Goal: Task Accomplishment & Management: Use online tool/utility

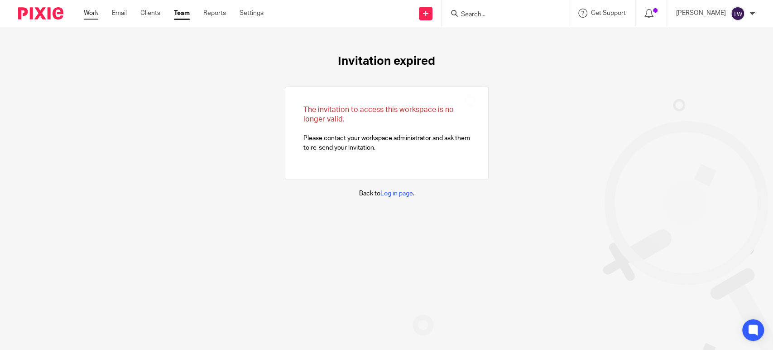
click at [91, 10] on link "Work" at bounding box center [91, 13] width 14 height 9
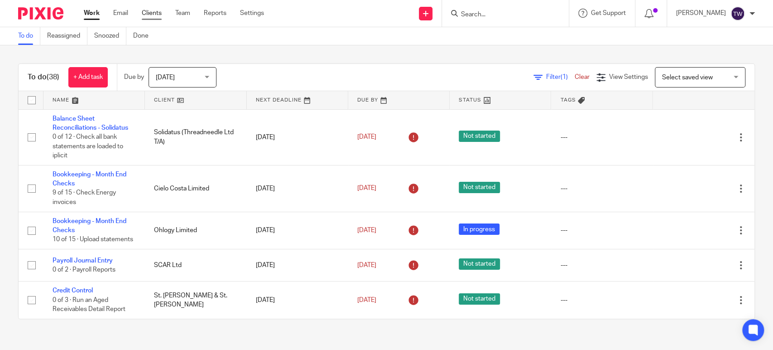
click at [147, 10] on link "Clients" at bounding box center [152, 13] width 20 height 9
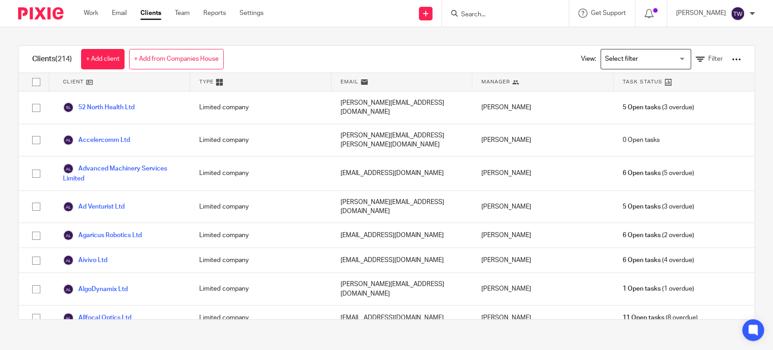
click at [476, 19] on div at bounding box center [505, 13] width 127 height 27
click at [478, 11] on input "Search" at bounding box center [501, 15] width 82 height 8
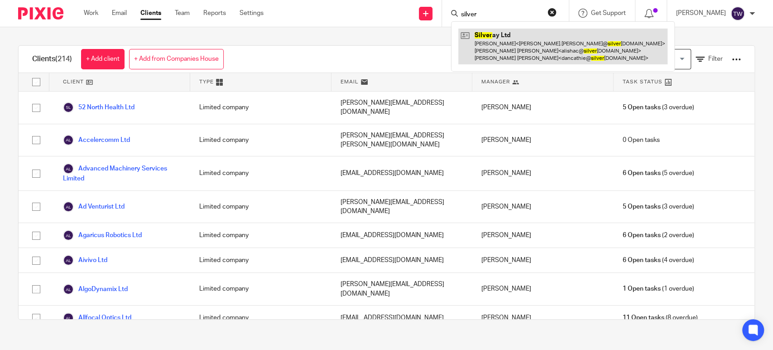
type input "silver"
click at [510, 46] on link at bounding box center [562, 47] width 209 height 36
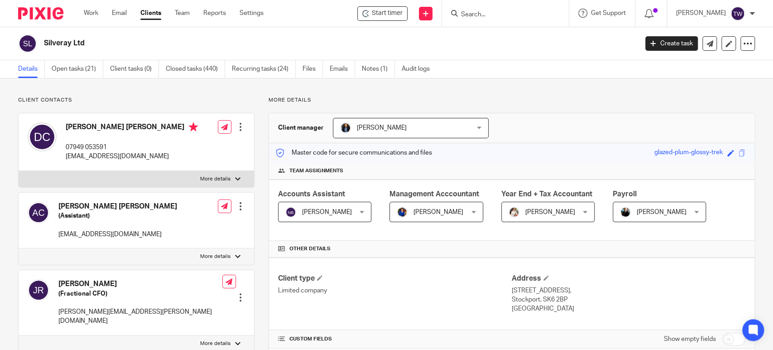
click at [471, 18] on form at bounding box center [508, 13] width 96 height 11
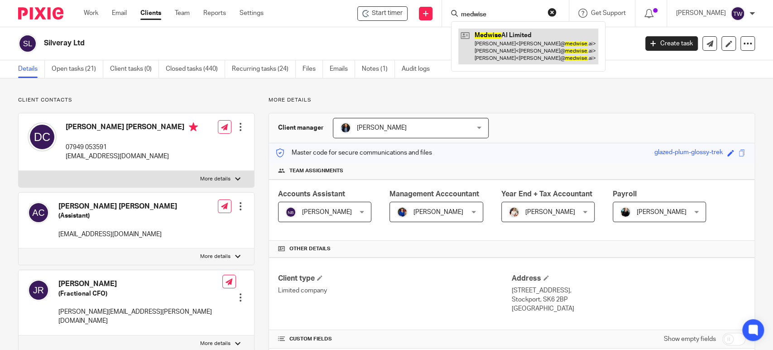
type input "medwise"
click at [501, 52] on link at bounding box center [528, 47] width 140 height 36
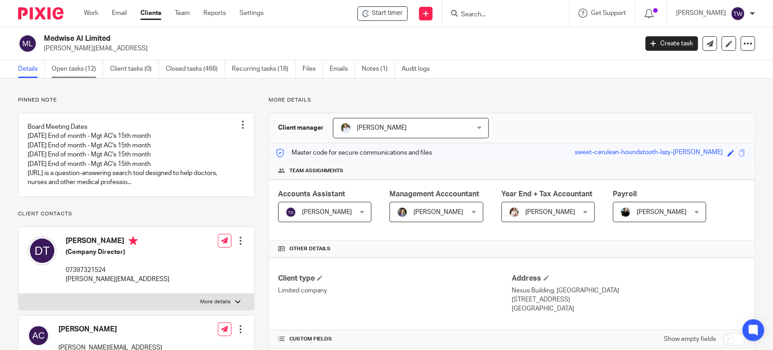
click at [88, 69] on link "Open tasks (12)" at bounding box center [78, 69] width 52 height 18
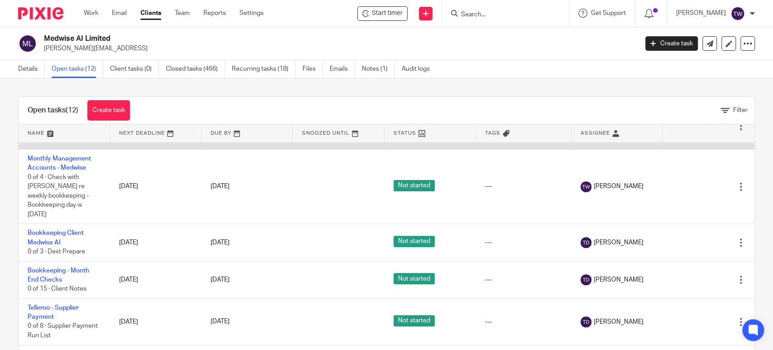
scroll to position [251, 0]
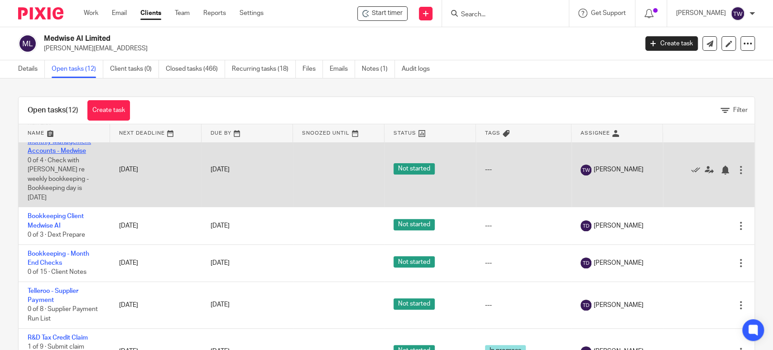
click at [79, 154] on link "Monthly Management Accounts - Medwise" at bounding box center [59, 146] width 63 height 15
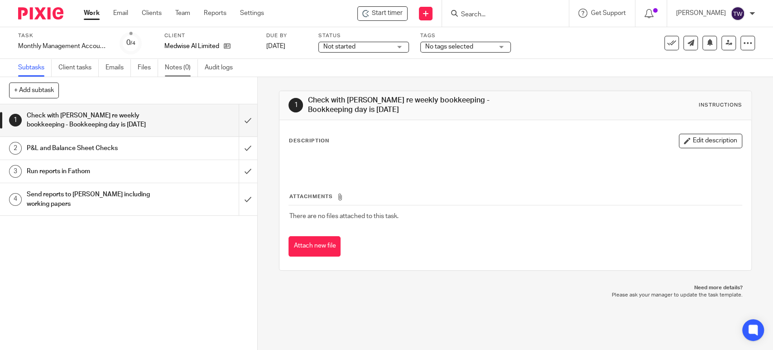
click at [186, 68] on link "Notes (0)" at bounding box center [181, 68] width 33 height 18
click at [90, 12] on link "Work" at bounding box center [92, 13] width 16 height 9
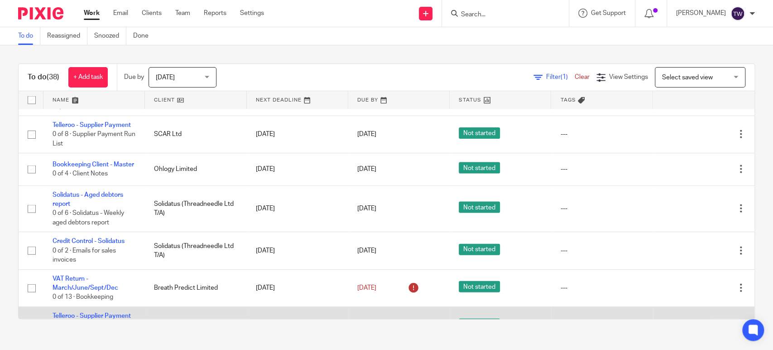
scroll to position [1249, 0]
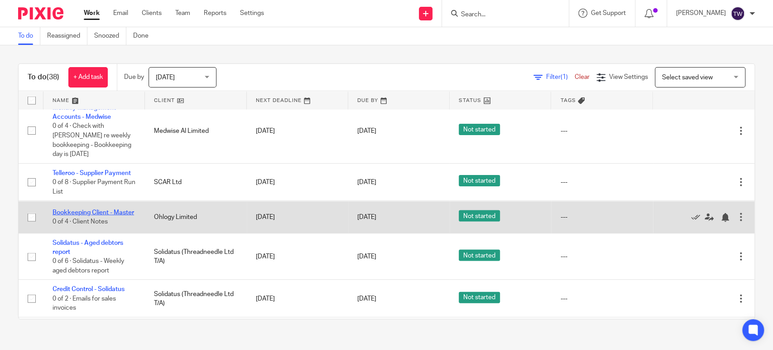
click at [76, 209] on link "Bookkeeping Client - Master" at bounding box center [94, 212] width 82 height 6
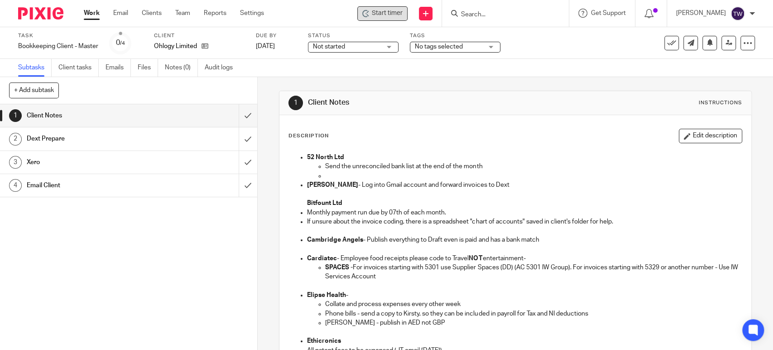
click at [387, 19] on div "Start timer" at bounding box center [382, 13] width 50 height 14
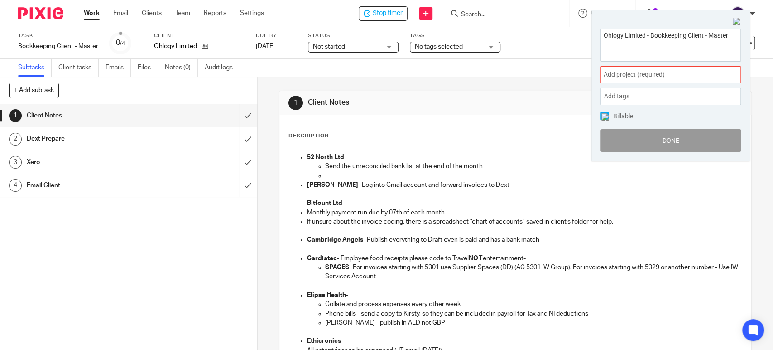
click at [628, 78] on span "Add project (required) :" at bounding box center [661, 75] width 114 height 10
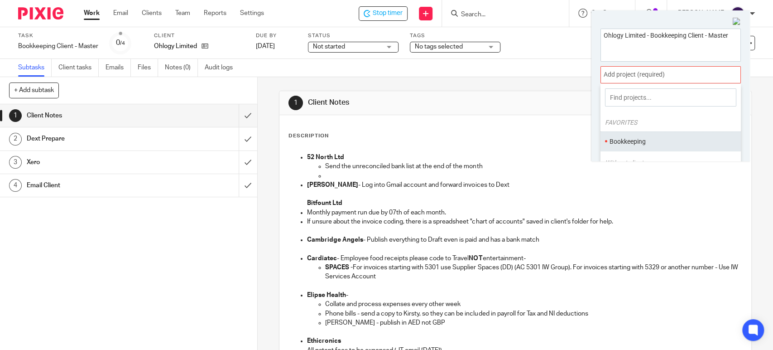
click at [642, 138] on li "Bookkeeping" at bounding box center [669, 142] width 118 height 10
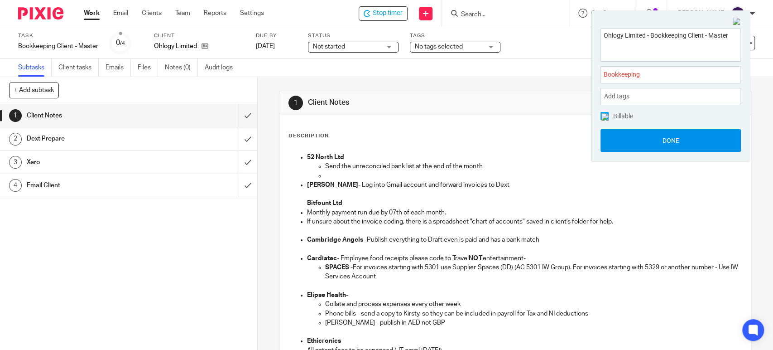
click at [662, 141] on button "Done" at bounding box center [671, 140] width 140 height 23
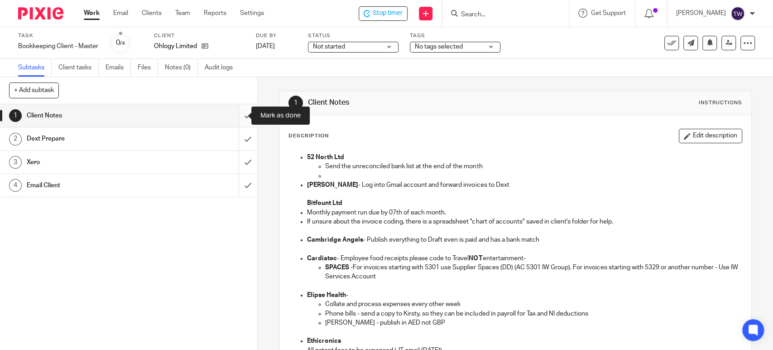
click at [242, 114] on input "submit" at bounding box center [128, 115] width 257 height 23
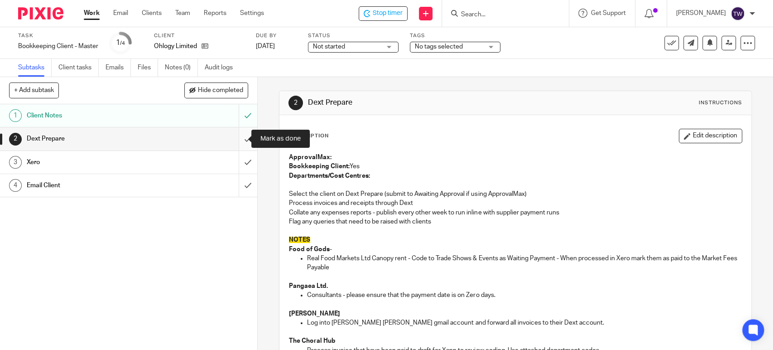
click at [236, 140] on input "submit" at bounding box center [128, 138] width 257 height 23
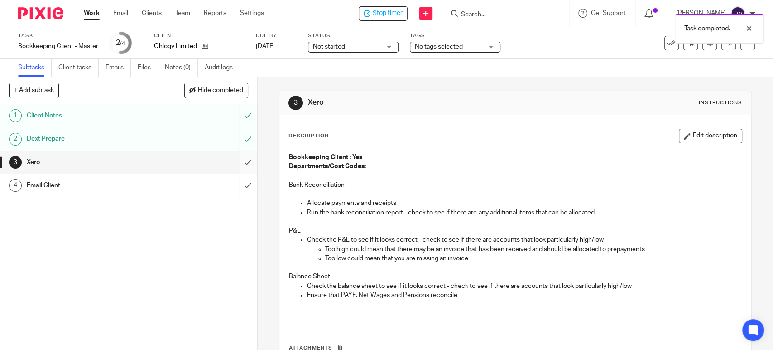
click at [240, 162] on input "submit" at bounding box center [128, 162] width 257 height 23
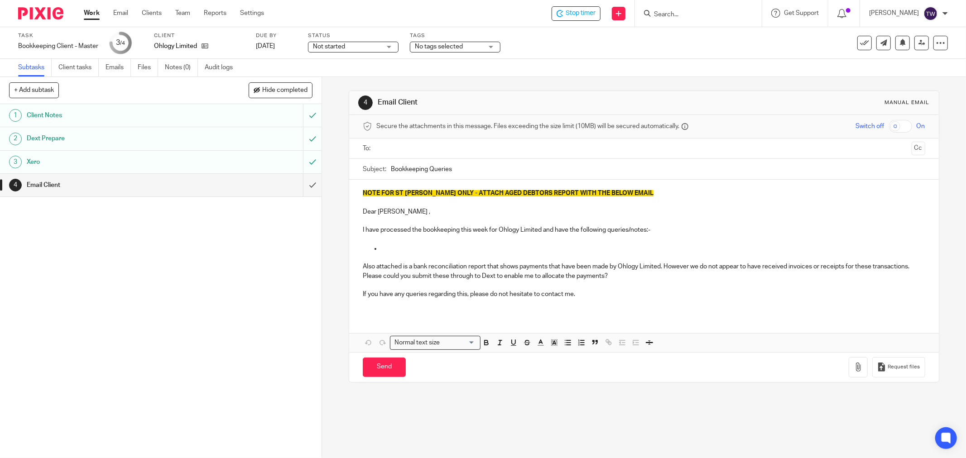
click at [484, 150] on input "text" at bounding box center [644, 149] width 528 height 10
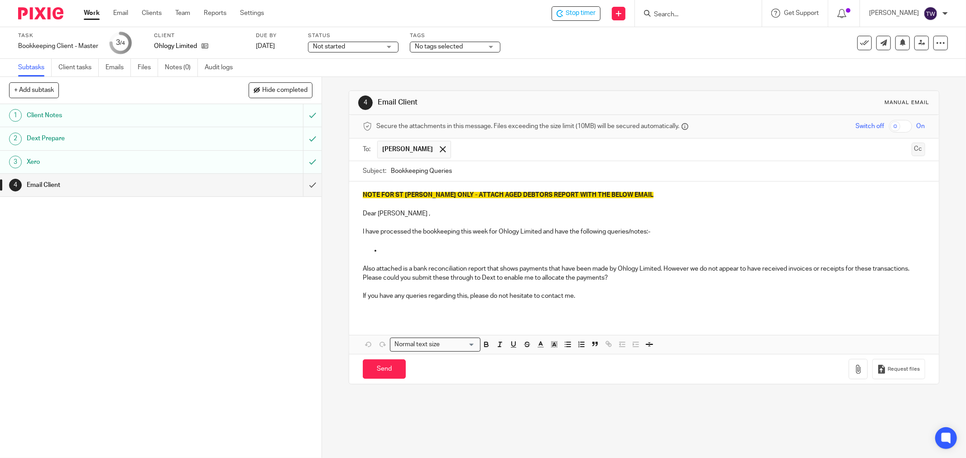
click at [773, 152] on button "Cc" at bounding box center [919, 150] width 14 height 14
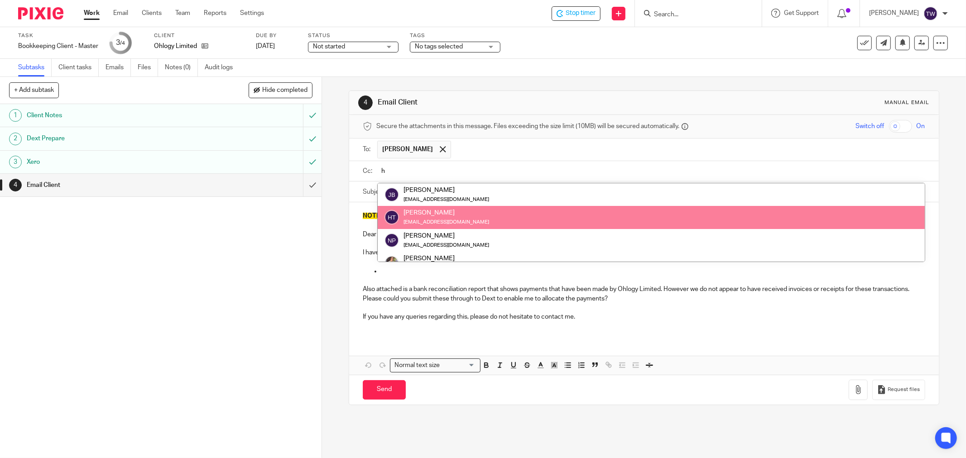
type input "h"
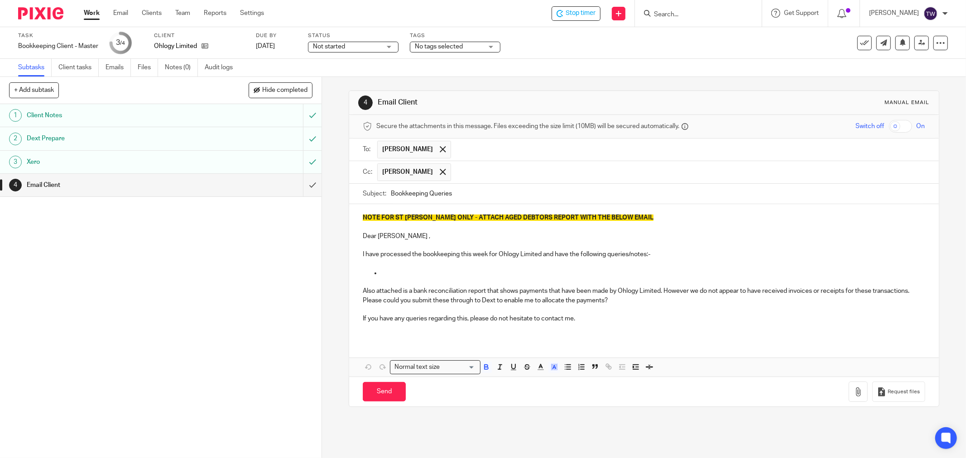
click at [619, 221] on p "NOTE FOR ST JOHN ONLY - ATTACH AGED DEBTORS REPORT WITH THE BELOW EMAIL" at bounding box center [644, 217] width 563 height 9
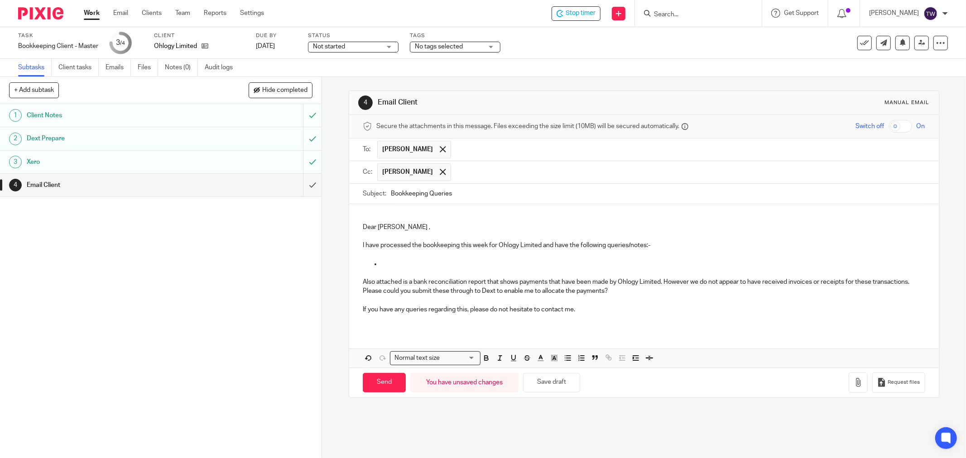
click at [417, 259] on p at bounding box center [644, 254] width 563 height 9
click at [414, 264] on p at bounding box center [653, 264] width 544 height 9
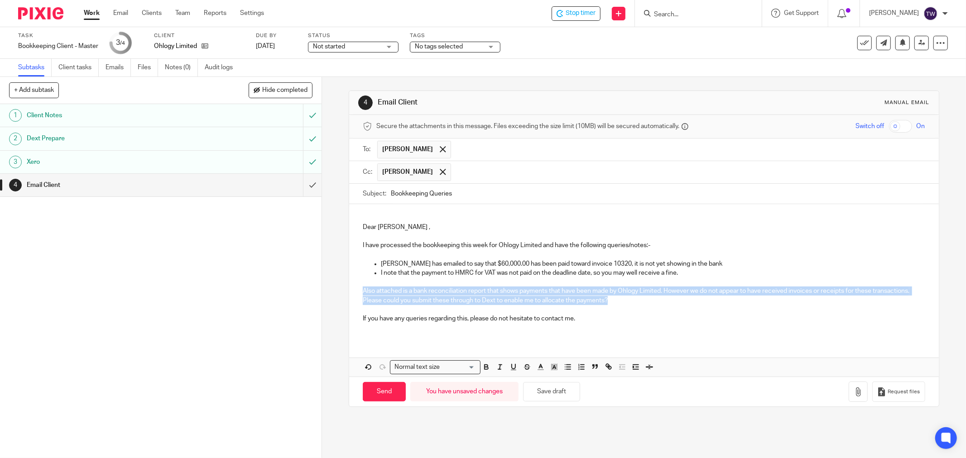
drag, startPoint x: 644, startPoint y: 301, endPoint x: 355, endPoint y: 290, distance: 289.6
click at [355, 290] on div "Dear Johan , I have processed the bookkeeping this week for Ohlogy Limited and …" at bounding box center [644, 271] width 590 height 135
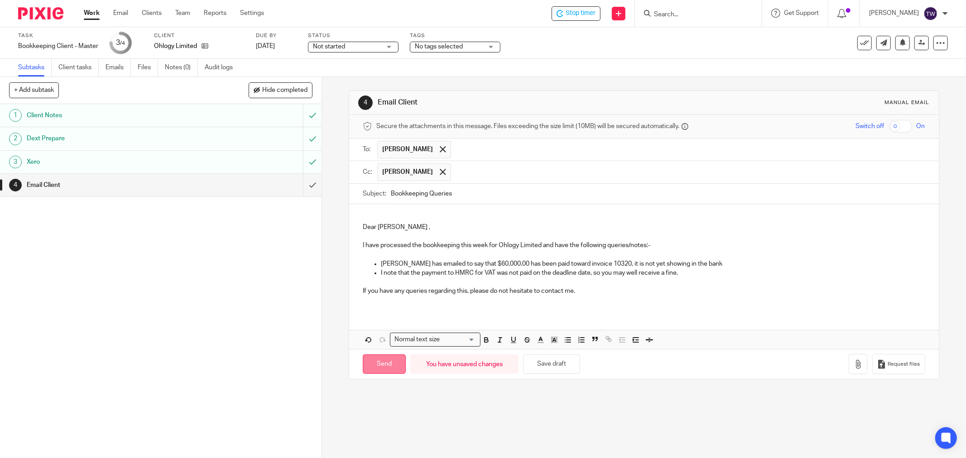
click at [386, 349] on input "Send" at bounding box center [384, 364] width 43 height 19
type input "Sent"
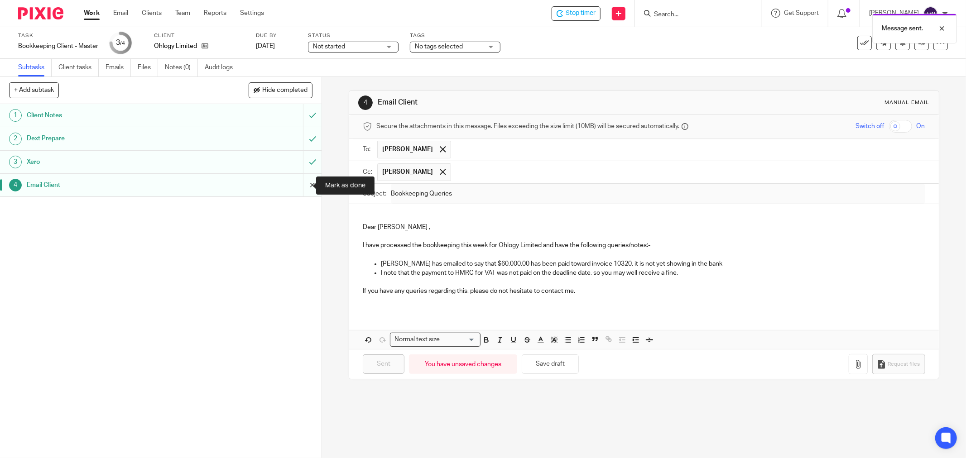
click at [302, 185] on input "submit" at bounding box center [161, 185] width 322 height 23
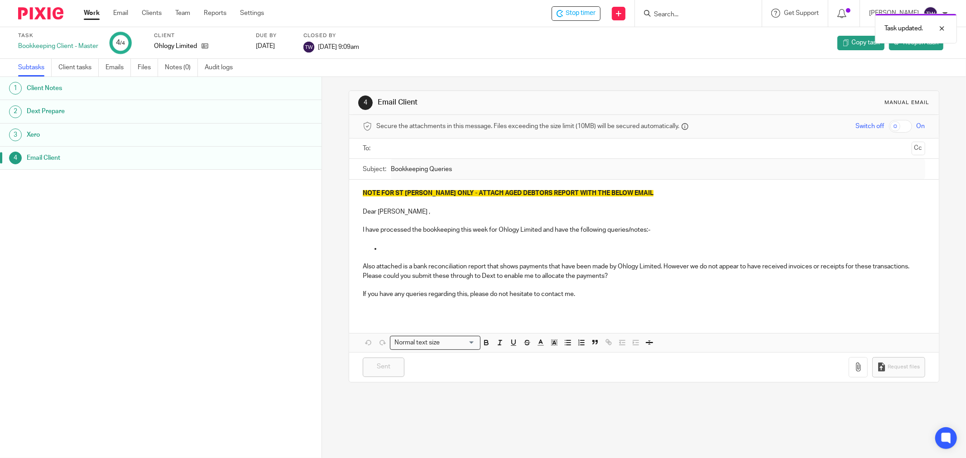
click at [95, 15] on link "Work" at bounding box center [92, 13] width 16 height 9
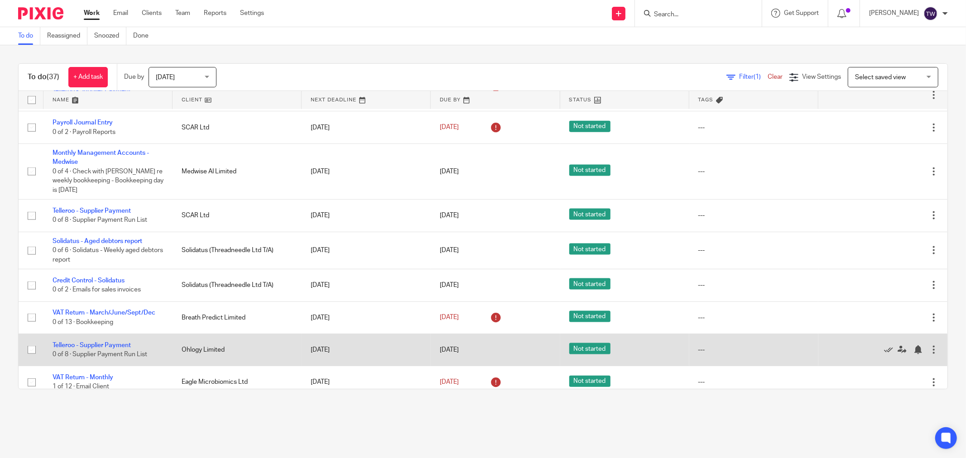
scroll to position [1029, 0]
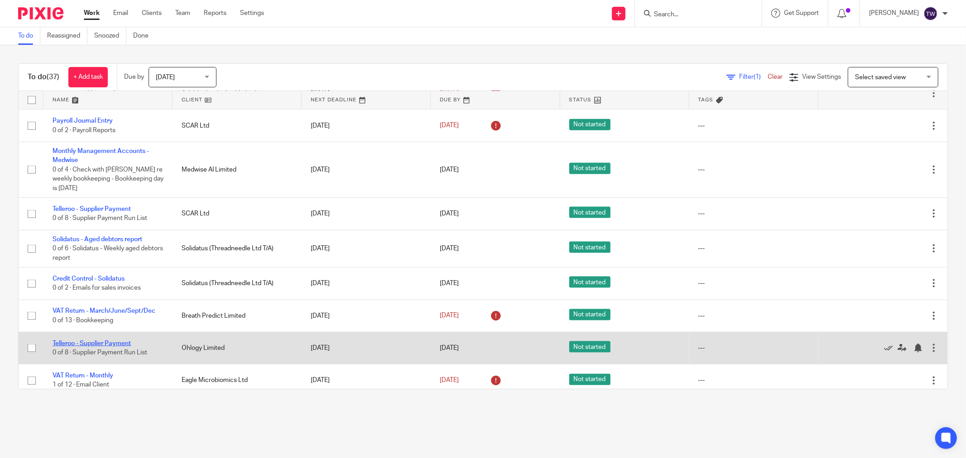
click at [112, 341] on link "Telleroo - Supplier Payment" at bounding box center [92, 344] width 78 height 6
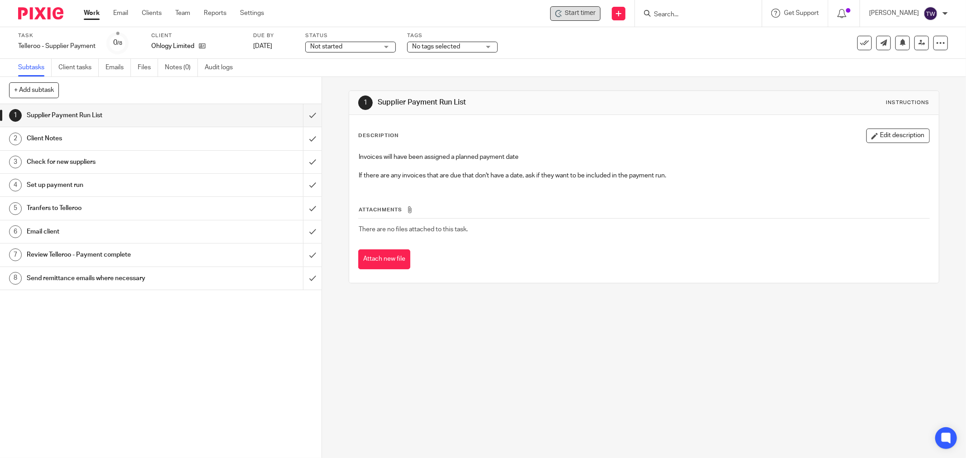
click at [562, 15] on div "Start timer" at bounding box center [575, 13] width 50 height 14
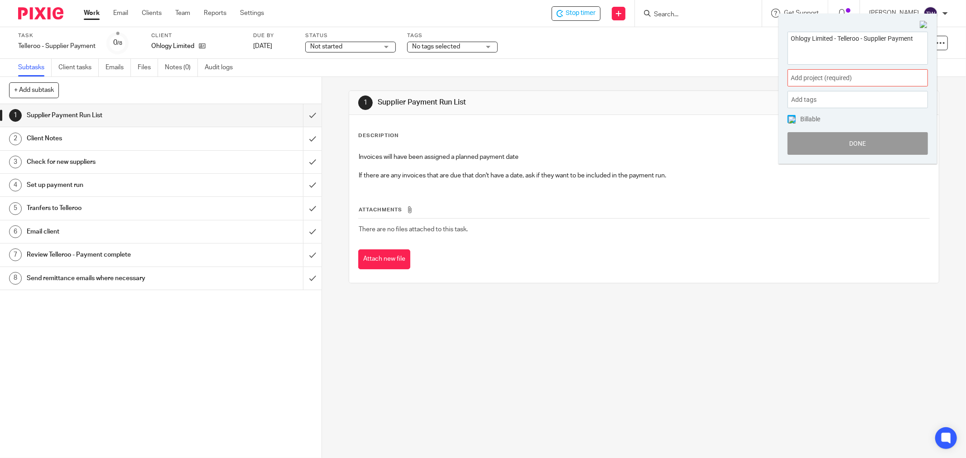
click at [821, 71] on div "Add project (required) :" at bounding box center [858, 77] width 140 height 17
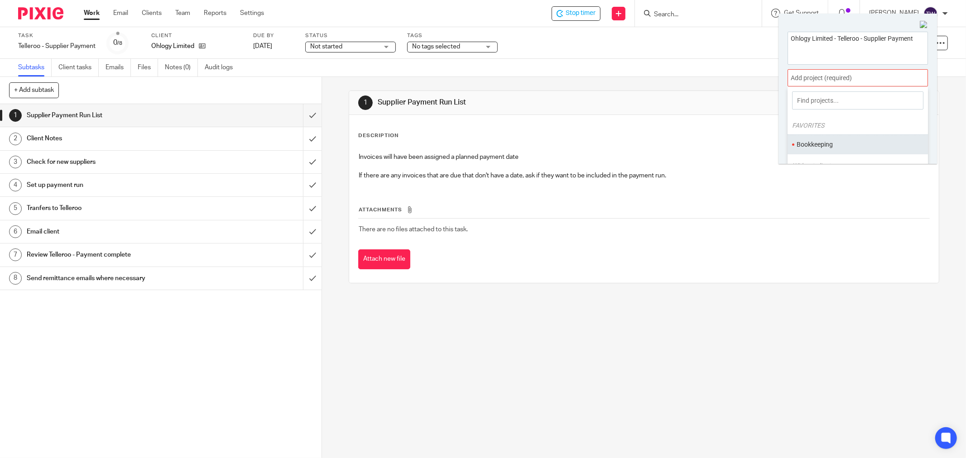
click at [822, 147] on li "Bookkeeping" at bounding box center [856, 145] width 118 height 10
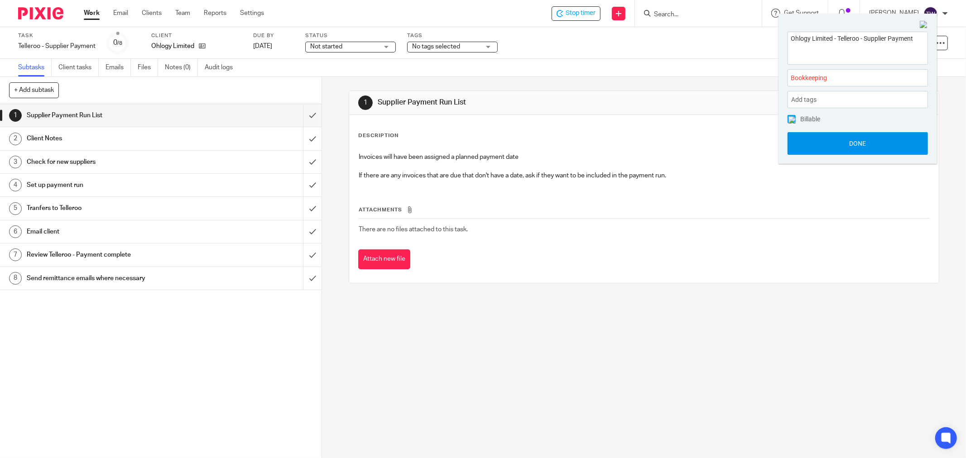
click at [817, 142] on button "Done" at bounding box center [858, 143] width 140 height 23
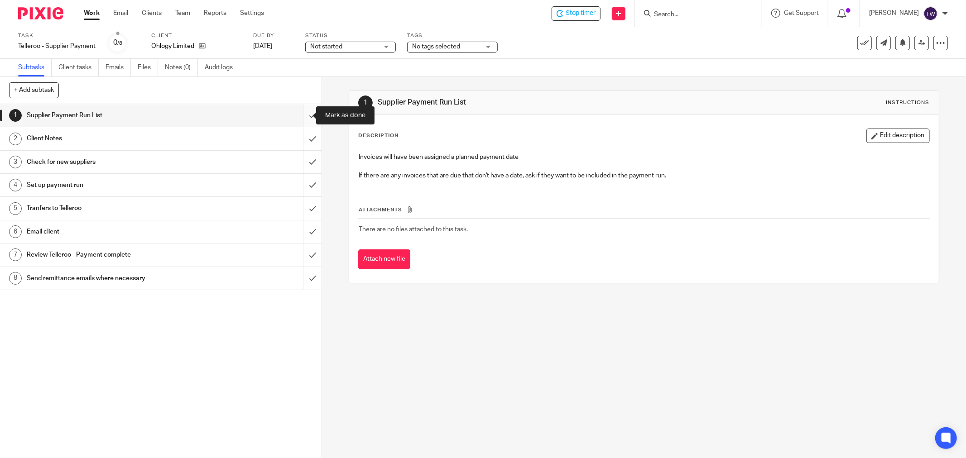
click at [305, 114] on input "submit" at bounding box center [161, 115] width 322 height 23
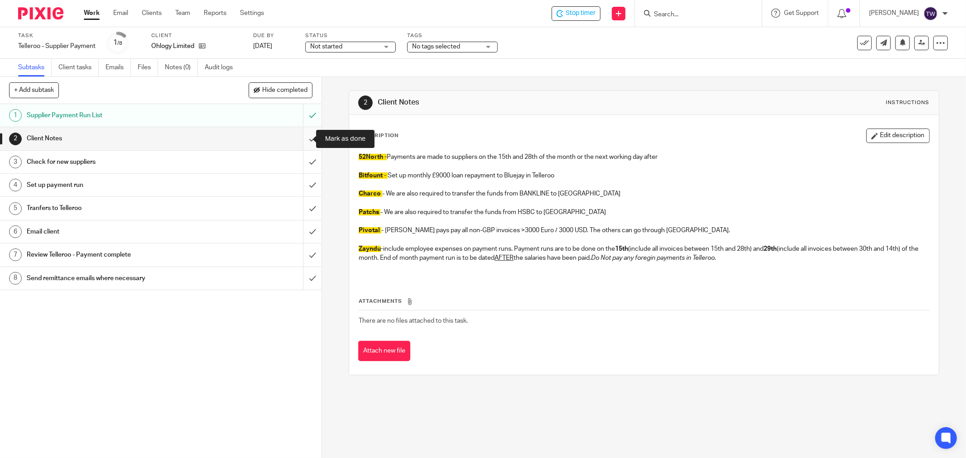
drag, startPoint x: 299, startPoint y: 136, endPoint x: 307, endPoint y: 145, distance: 11.3
click at [300, 137] on input "submit" at bounding box center [161, 138] width 322 height 23
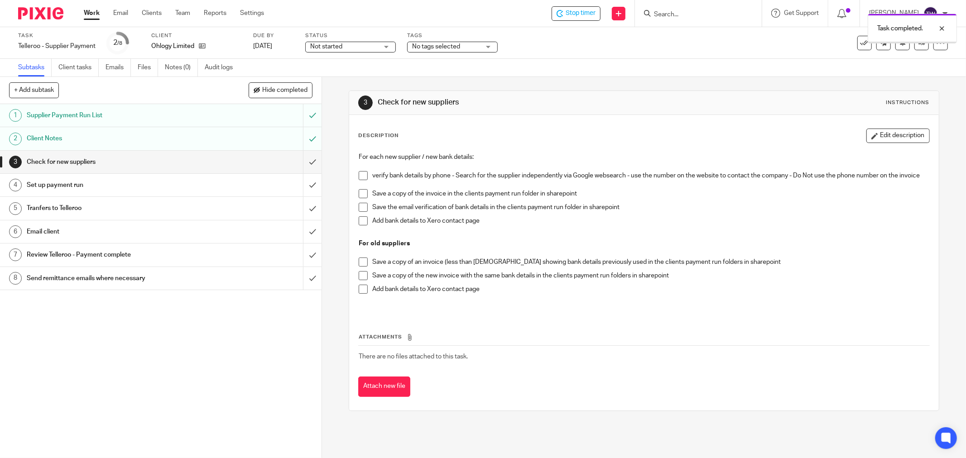
click at [306, 158] on input "submit" at bounding box center [161, 162] width 322 height 23
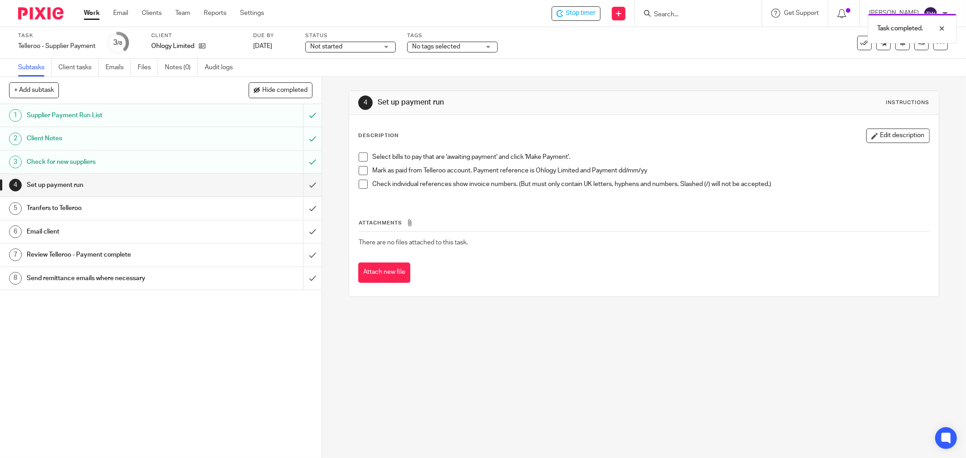
click at [305, 182] on input "submit" at bounding box center [161, 185] width 322 height 23
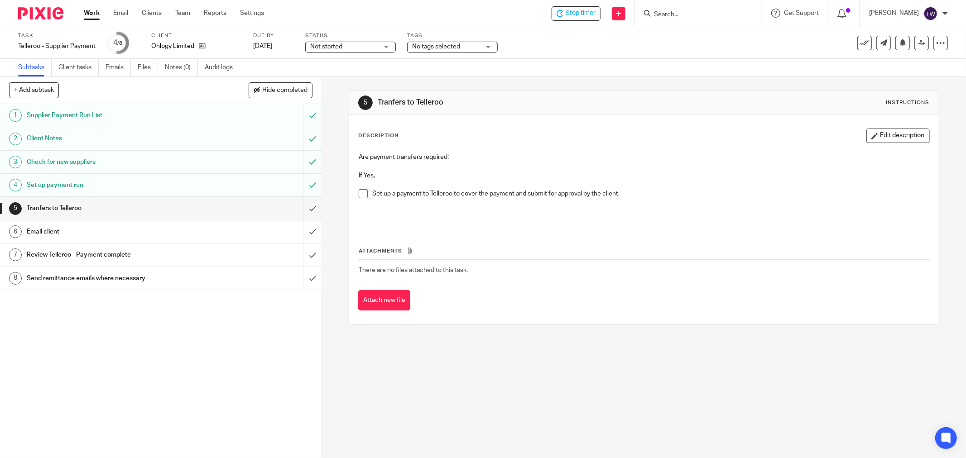
click at [270, 231] on div "Email client" at bounding box center [160, 232] width 267 height 14
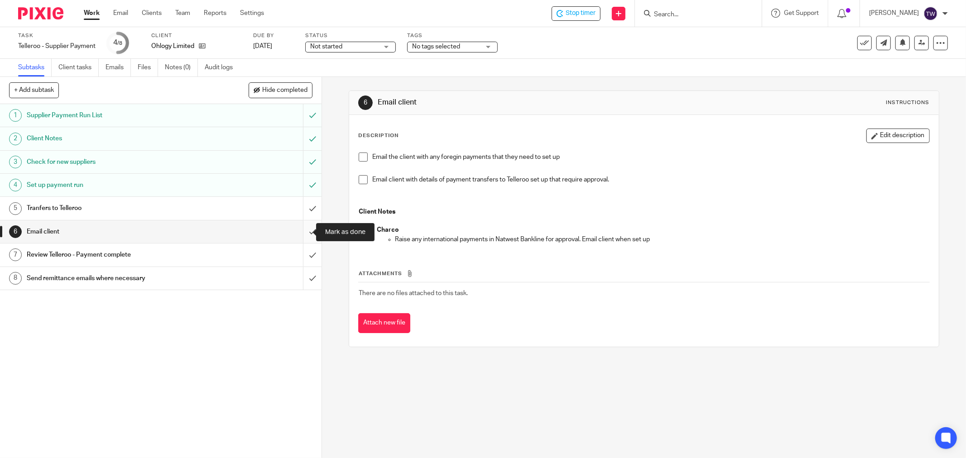
click at [300, 229] on input "submit" at bounding box center [161, 232] width 322 height 23
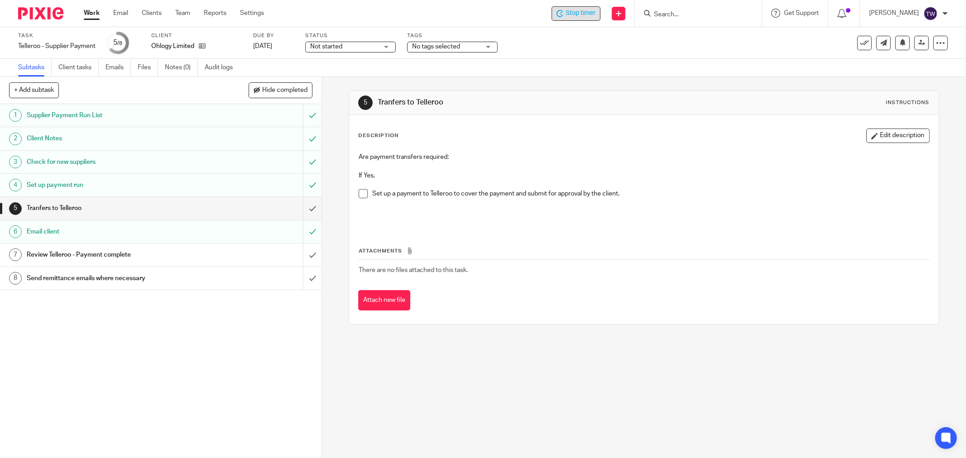
click at [563, 16] on div "Stop timer" at bounding box center [576, 13] width 49 height 14
click at [87, 14] on link "Work" at bounding box center [92, 13] width 16 height 9
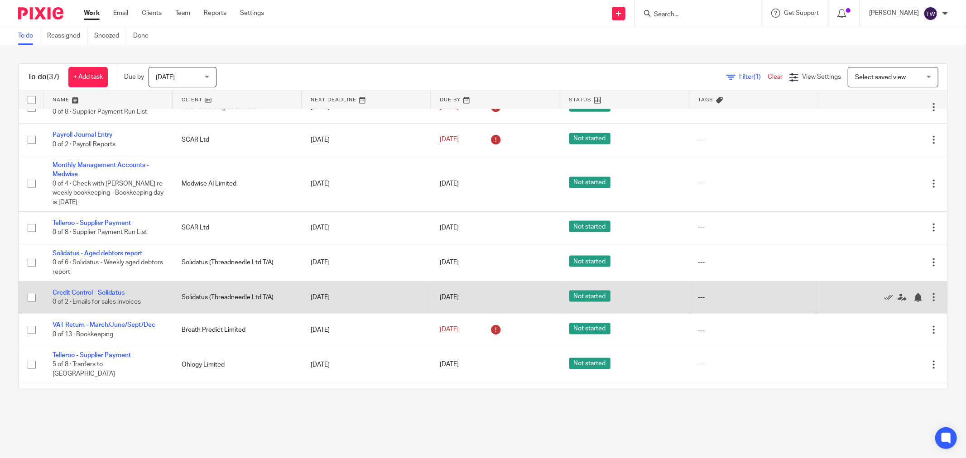
scroll to position [1029, 0]
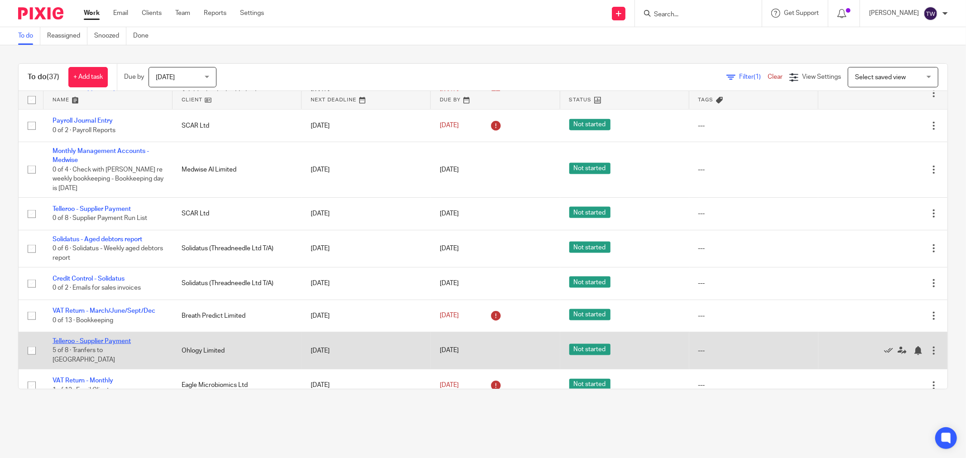
click at [118, 338] on link "Telleroo - Supplier Payment" at bounding box center [92, 341] width 78 height 6
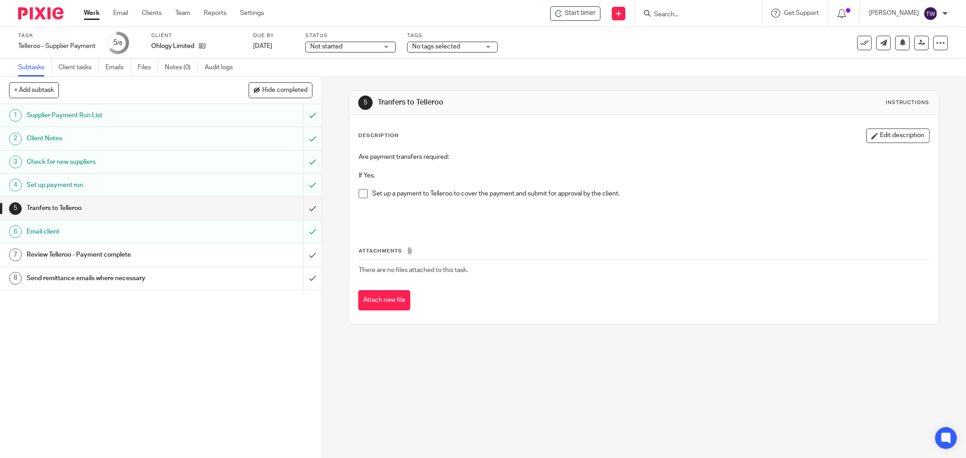
click at [347, 48] on span "Not started" at bounding box center [344, 47] width 68 height 10
click at [341, 85] on li "In progress" at bounding box center [351, 80] width 90 height 19
click at [91, 14] on link "Work" at bounding box center [92, 13] width 16 height 9
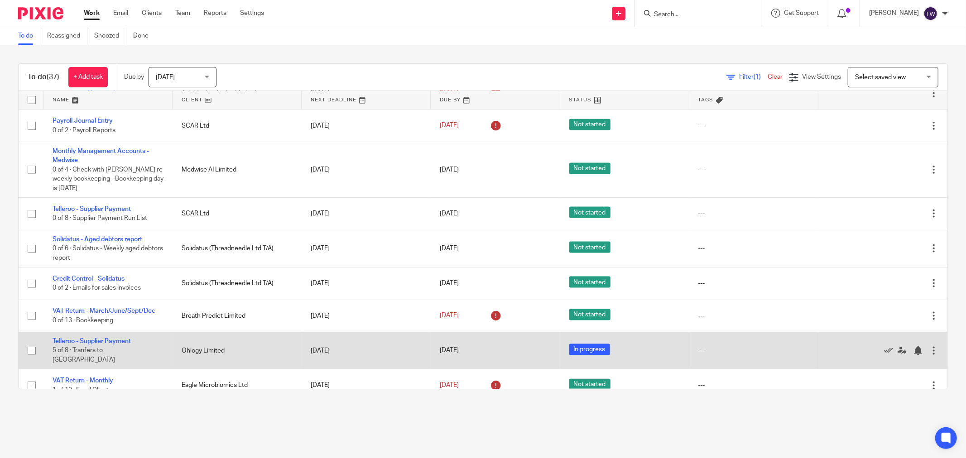
scroll to position [1029, 0]
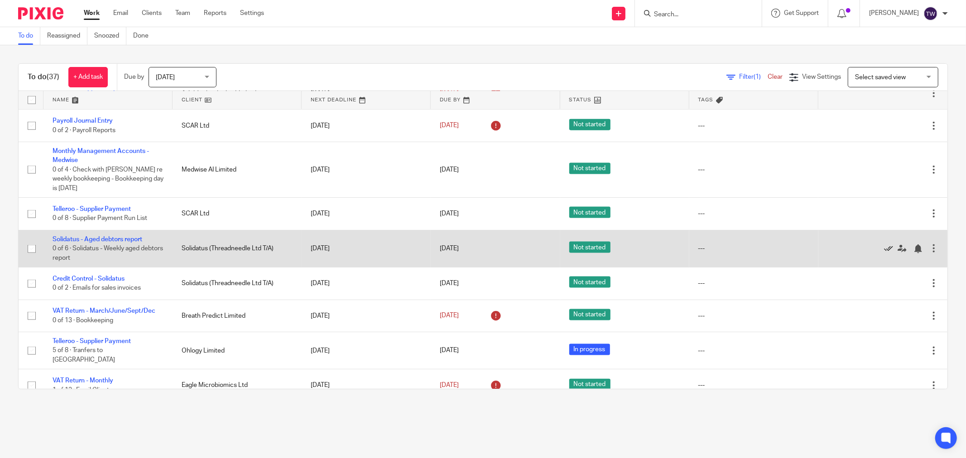
click at [884, 245] on icon at bounding box center [888, 249] width 9 height 9
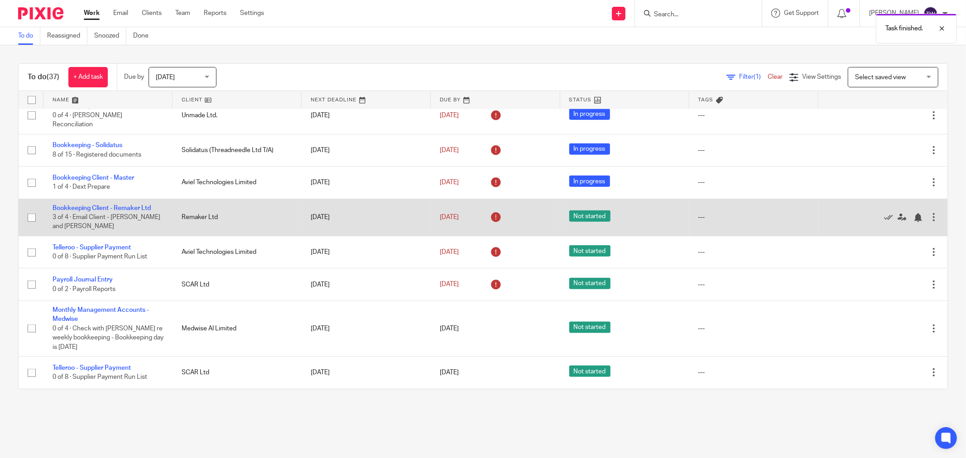
scroll to position [840, 0]
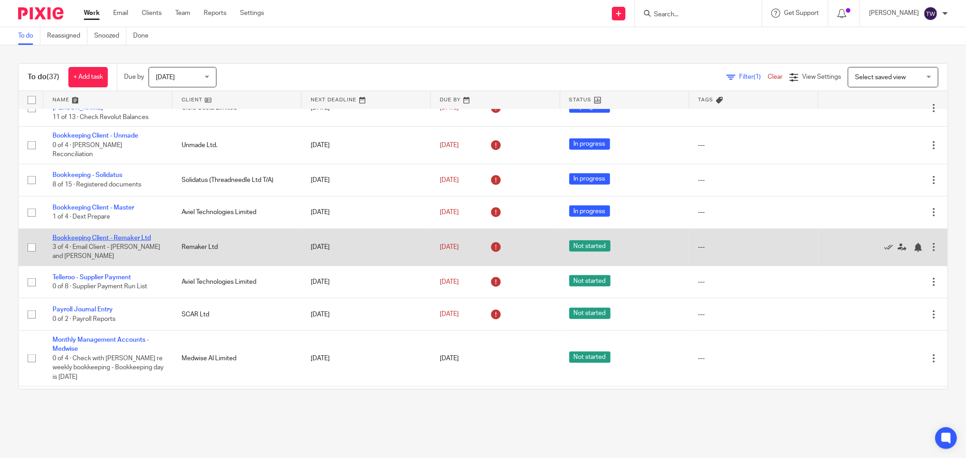
click at [112, 235] on link "Bookkeeping Client - Remaker Ltd" at bounding box center [102, 238] width 98 height 6
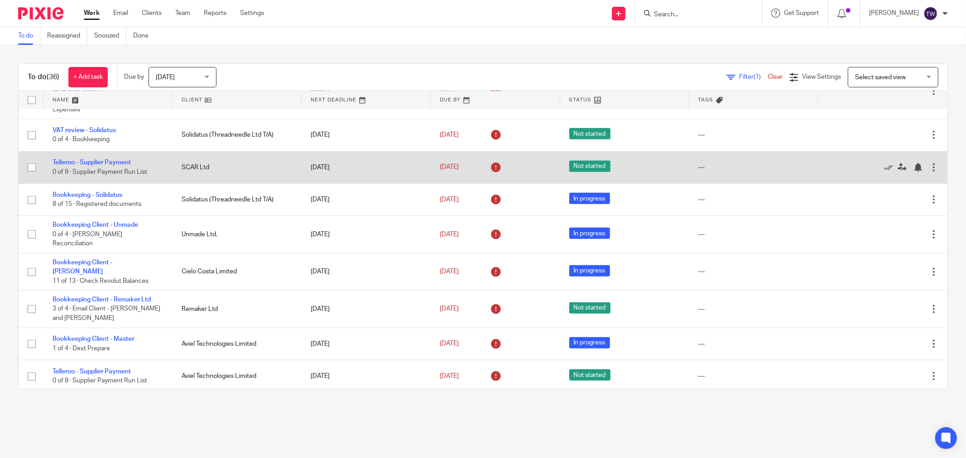
scroll to position [739, 0]
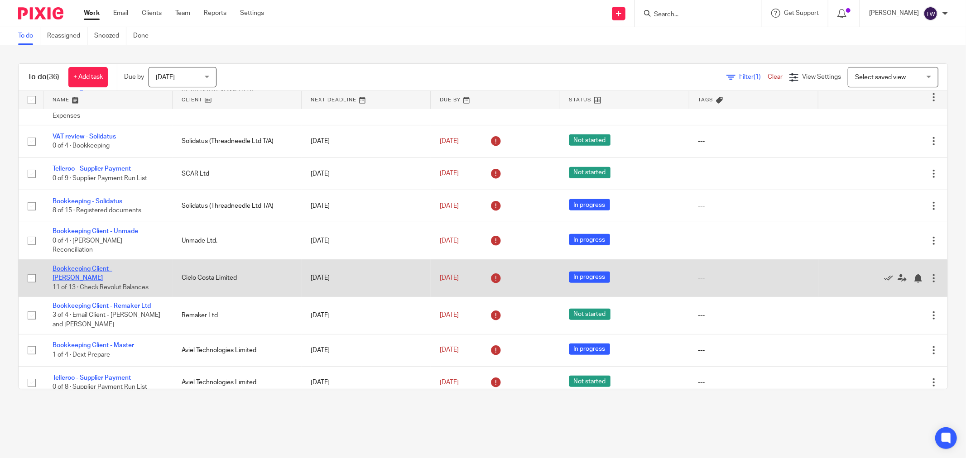
click at [112, 266] on link "Bookkeeping Client - [PERSON_NAME]" at bounding box center [83, 273] width 60 height 15
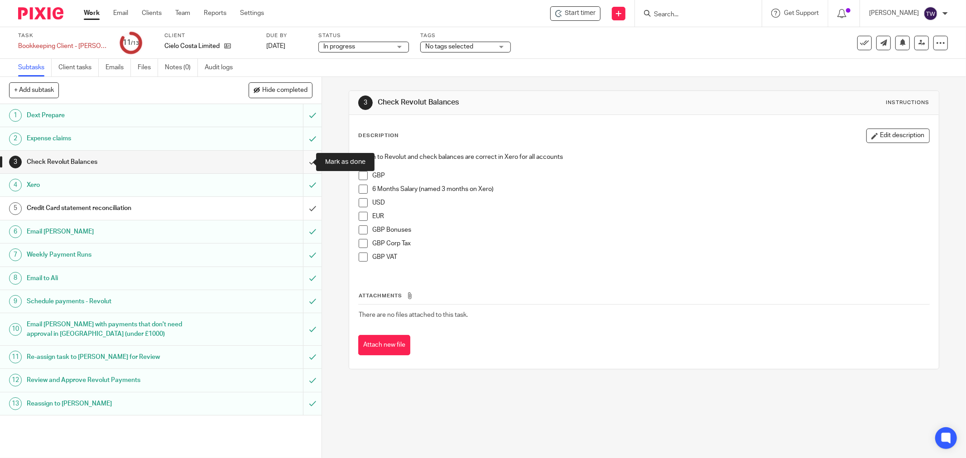
click at [301, 162] on input "submit" at bounding box center [161, 162] width 322 height 23
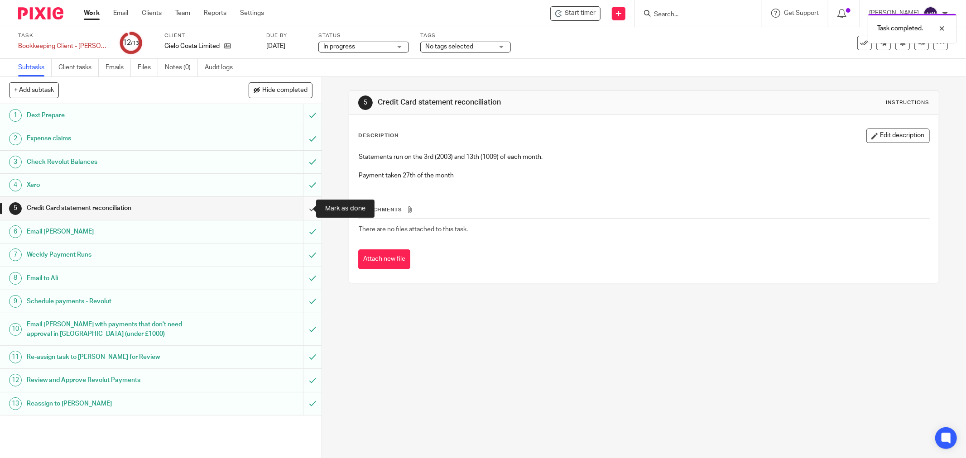
click at [305, 207] on input "submit" at bounding box center [161, 208] width 322 height 23
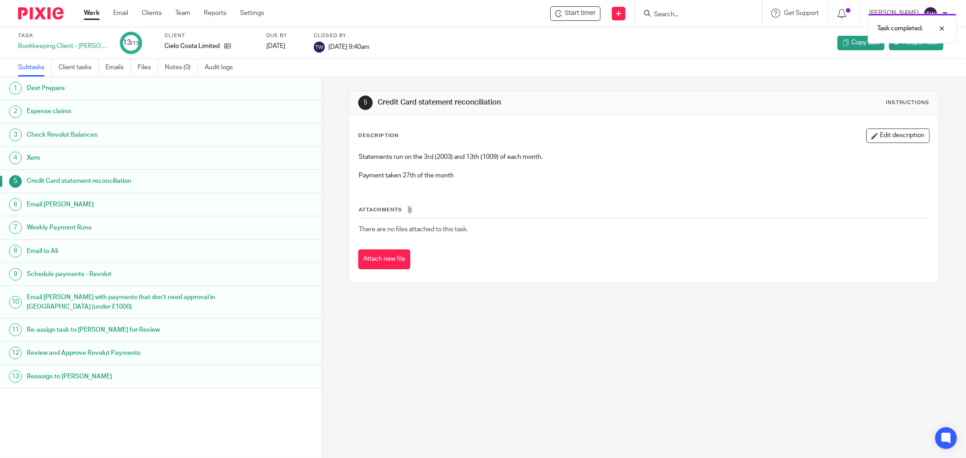
click at [87, 13] on link "Work" at bounding box center [92, 13] width 16 height 9
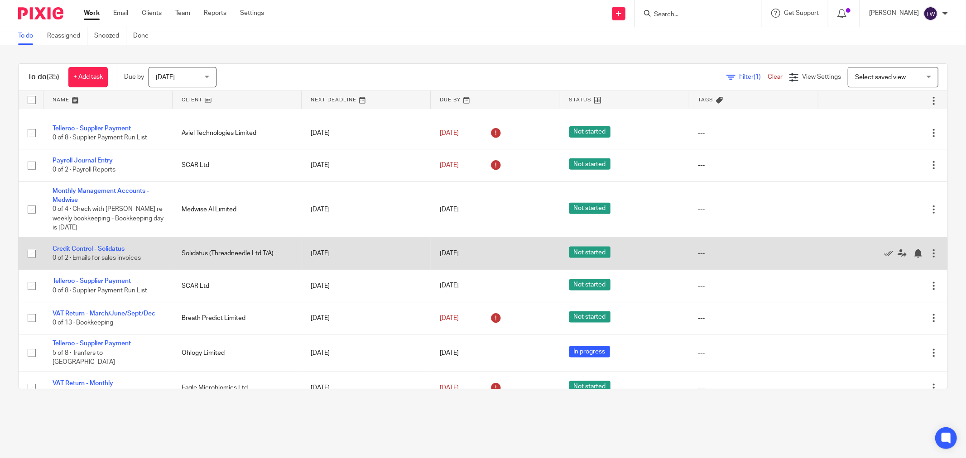
scroll to position [958, 0]
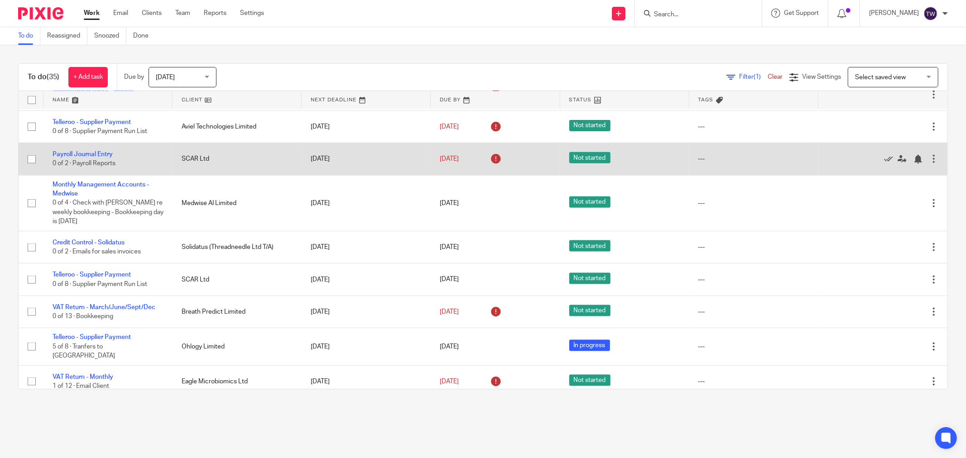
click at [101, 144] on td "Payroll Journal Entry 0 of 2 · Payroll Reports" at bounding box center [107, 159] width 129 height 32
click at [101, 151] on link "Payroll Journal Entry" at bounding box center [83, 154] width 60 height 6
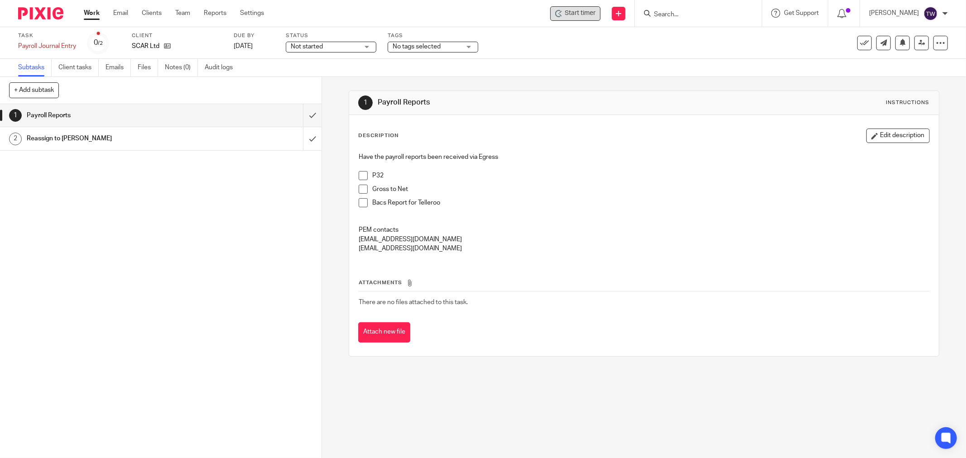
click at [562, 15] on icon at bounding box center [560, 15] width 2 height 2
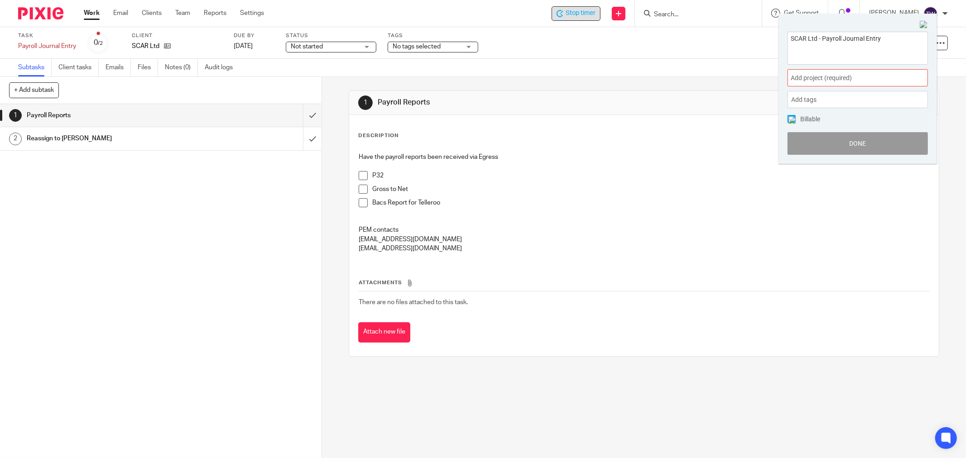
click at [808, 82] on span "Add project (required) :" at bounding box center [848, 78] width 114 height 10
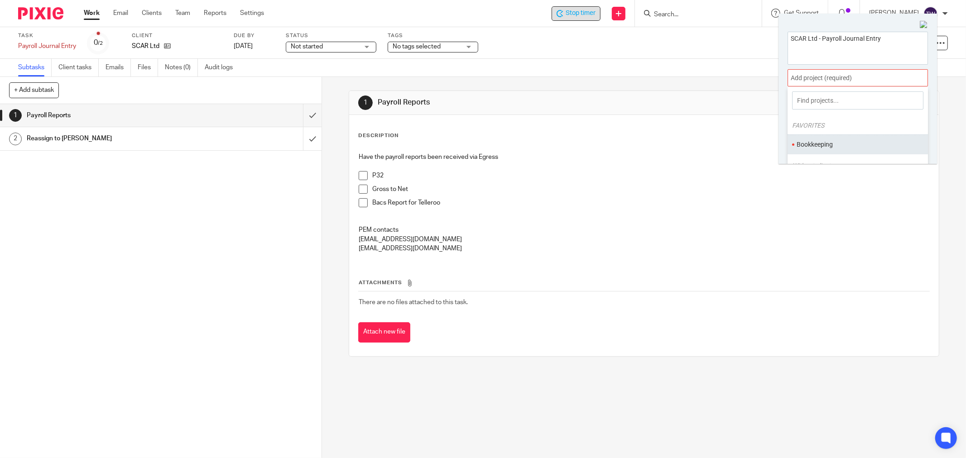
click at [810, 147] on li "Bookkeeping" at bounding box center [856, 145] width 118 height 10
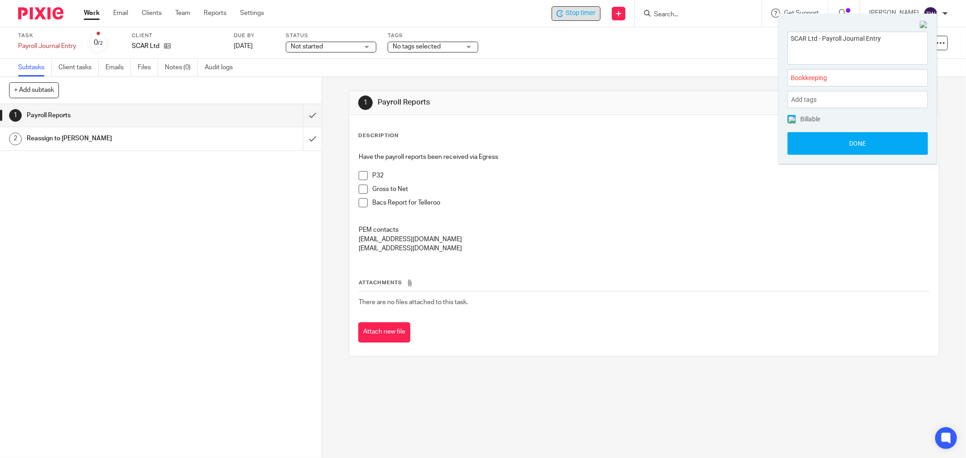
drag, startPoint x: 825, startPoint y: 152, endPoint x: 798, endPoint y: 128, distance: 35.6
click at [823, 151] on button "Done" at bounding box center [858, 143] width 140 height 23
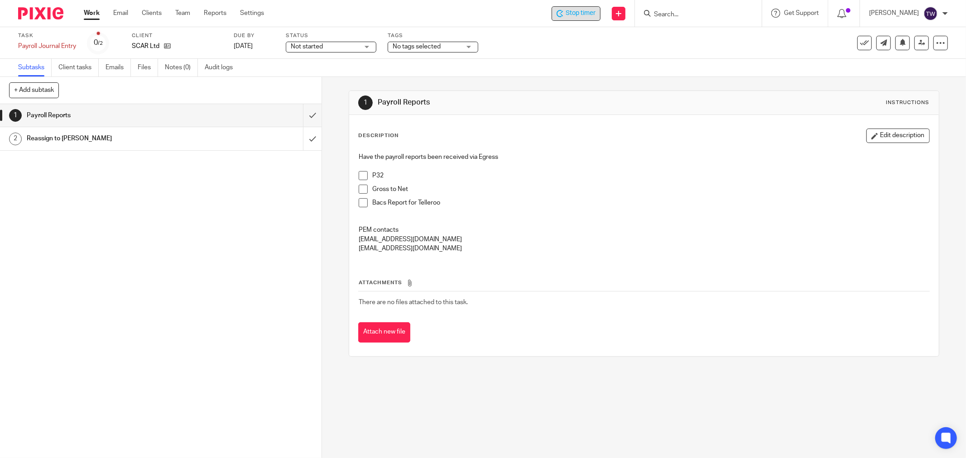
click at [586, 17] on div "Stop timer" at bounding box center [576, 13] width 49 height 14
click at [300, 114] on input "submit" at bounding box center [161, 115] width 322 height 23
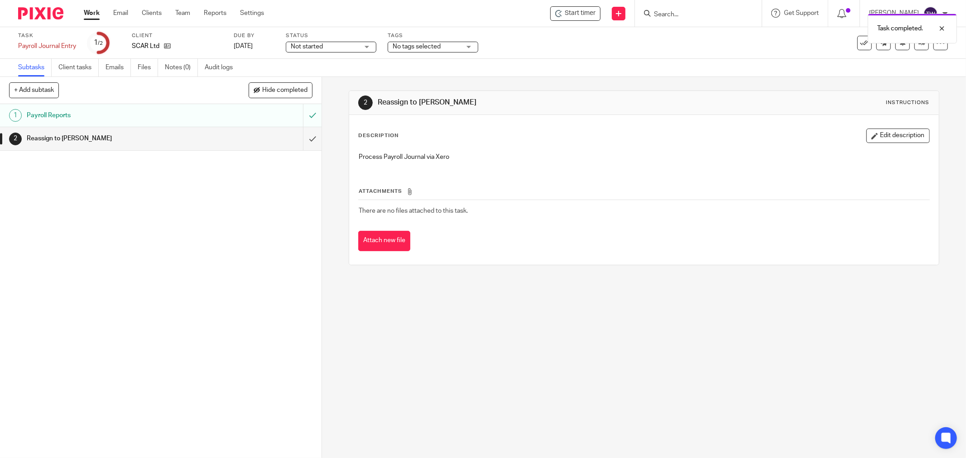
click at [274, 112] on div "Payroll Reports" at bounding box center [160, 116] width 267 height 14
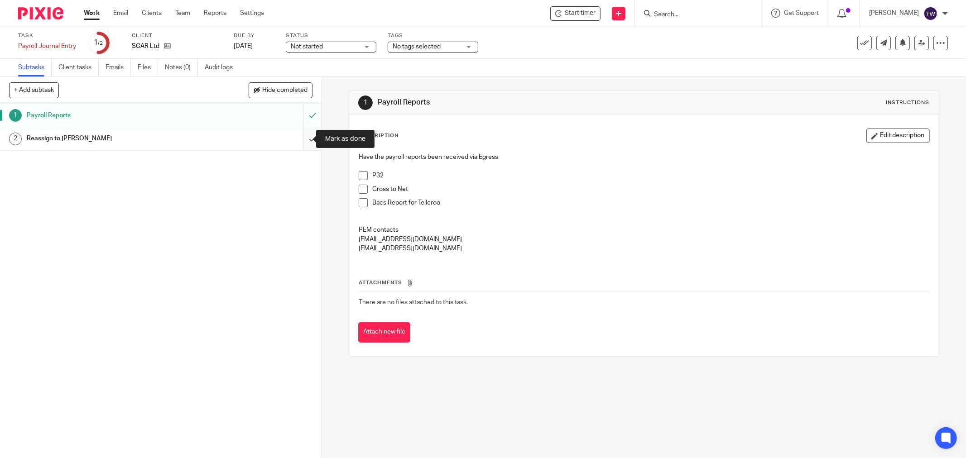
click at [303, 138] on input "submit" at bounding box center [161, 138] width 322 height 23
